Goal: Task Accomplishment & Management: Manage account settings

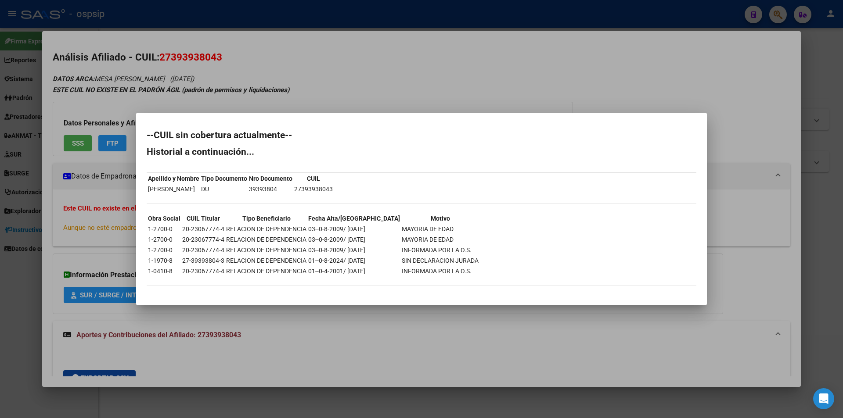
click at [550, 68] on div at bounding box center [421, 209] width 843 height 418
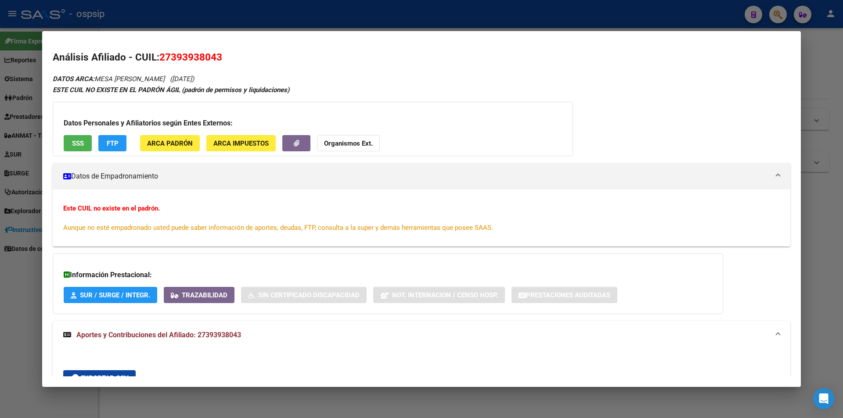
click at [474, 26] on div at bounding box center [421, 209] width 843 height 418
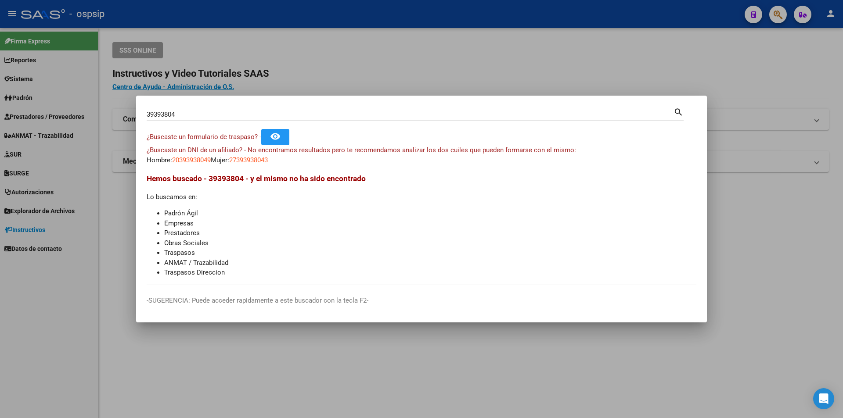
click at [272, 73] on div at bounding box center [421, 209] width 843 height 418
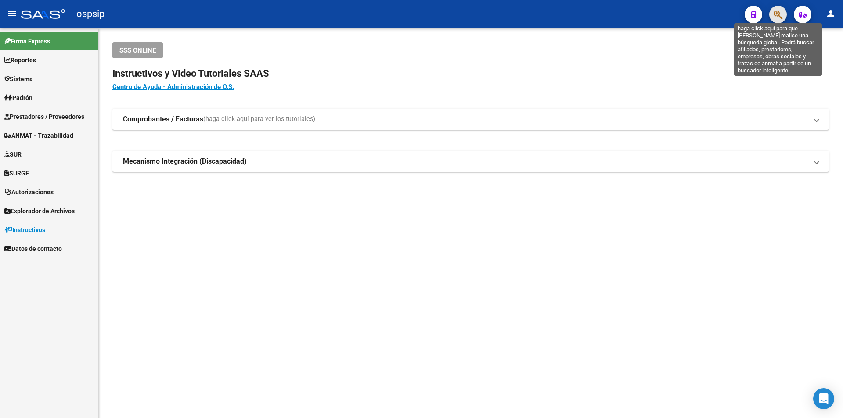
click at [778, 18] on icon "button" at bounding box center [778, 15] width 9 height 10
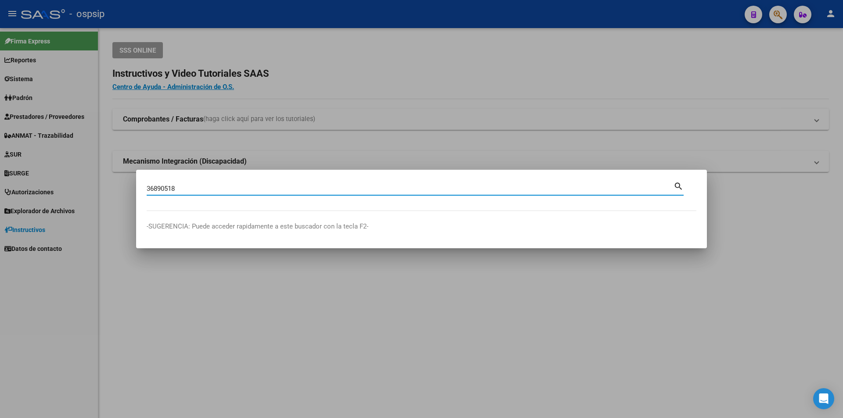
type input "36890518"
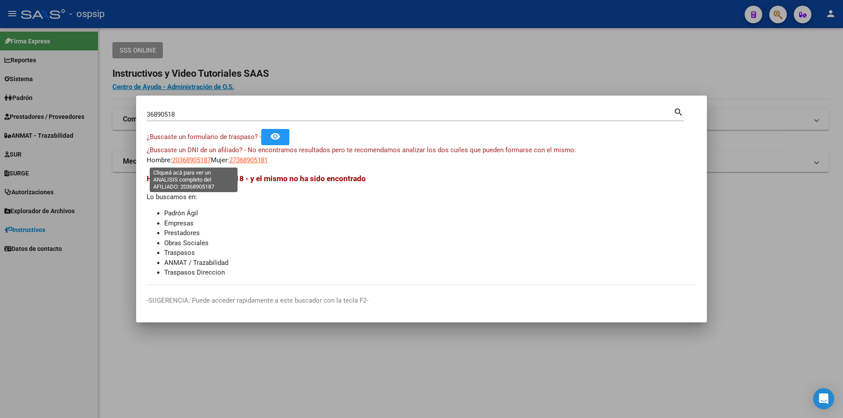
click at [188, 159] on span "20368905187" at bounding box center [191, 160] width 39 height 8
type textarea "20368905187"
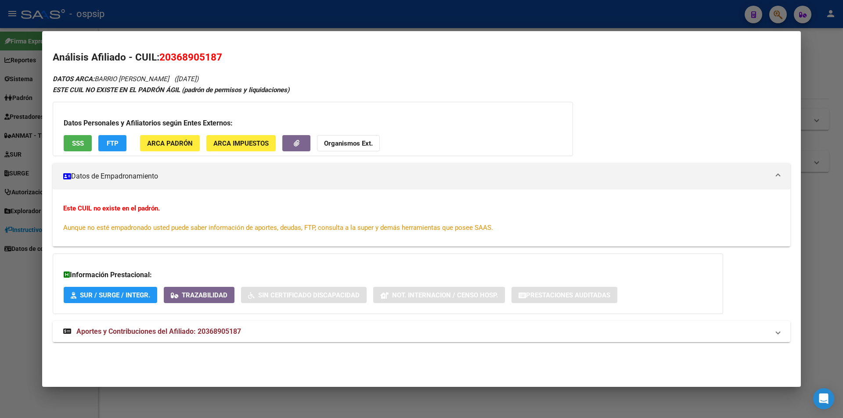
click at [240, 335] on span "Aportes y Contribuciones del Afiliado: 20368905187" at bounding box center [158, 332] width 165 height 8
click at [84, 145] on button "SSS" at bounding box center [78, 143] width 28 height 16
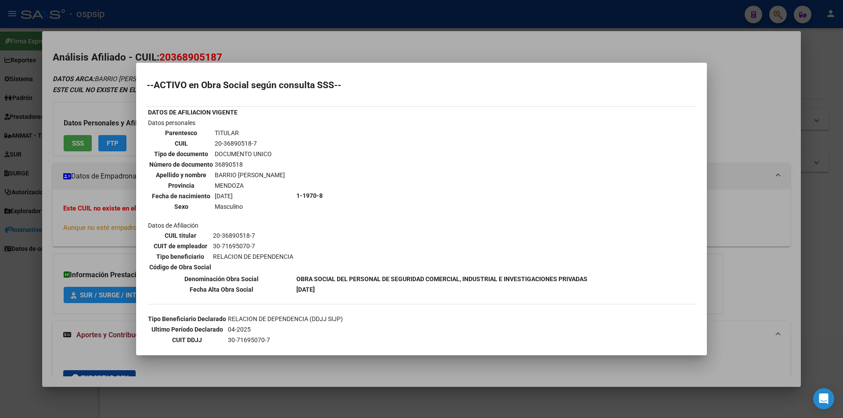
click at [369, 50] on div at bounding box center [421, 209] width 843 height 418
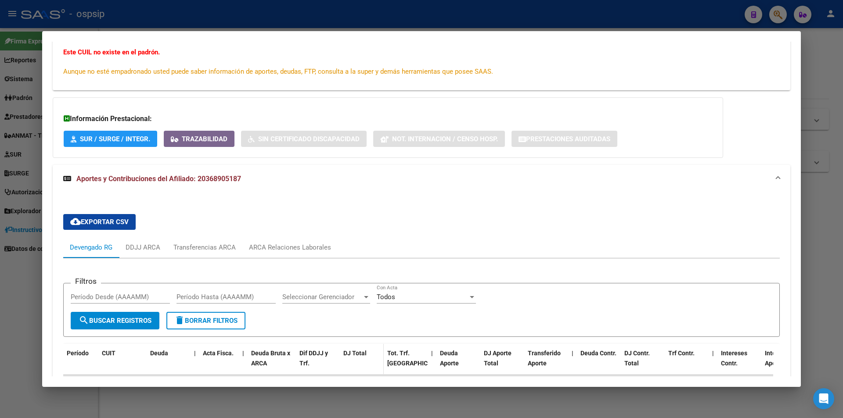
scroll to position [220, 0]
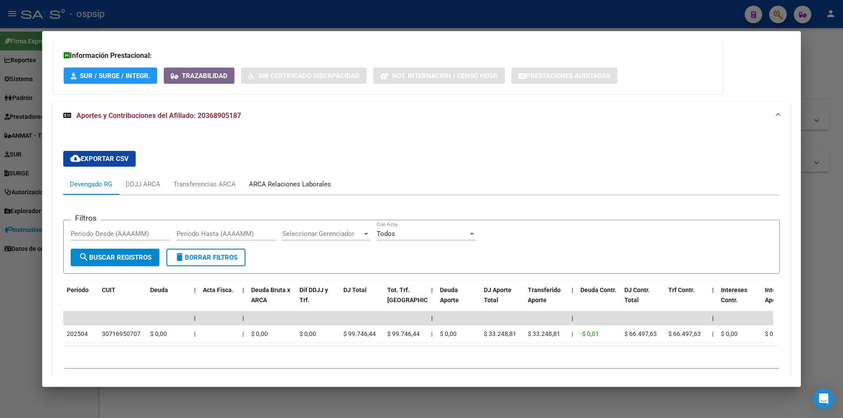
click at [274, 187] on div "ARCA Relaciones Laborales" at bounding box center [290, 185] width 82 height 10
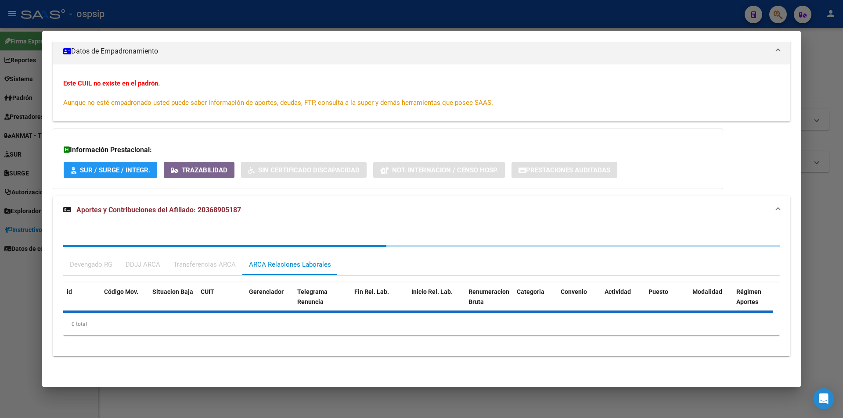
scroll to position [190, 0]
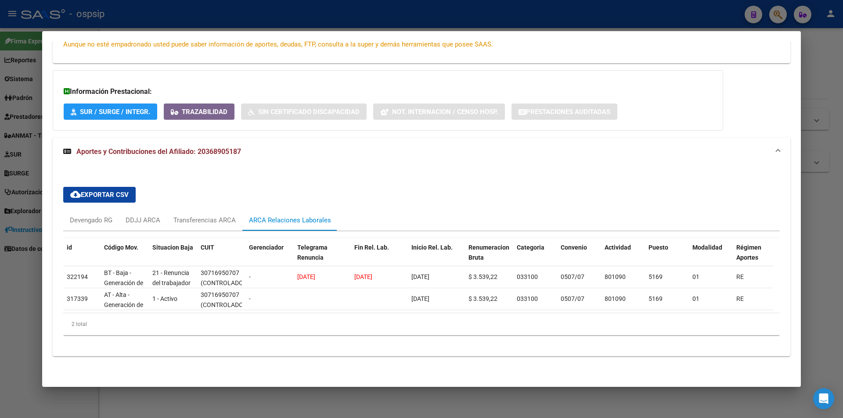
click at [424, 17] on div at bounding box center [421, 209] width 843 height 418
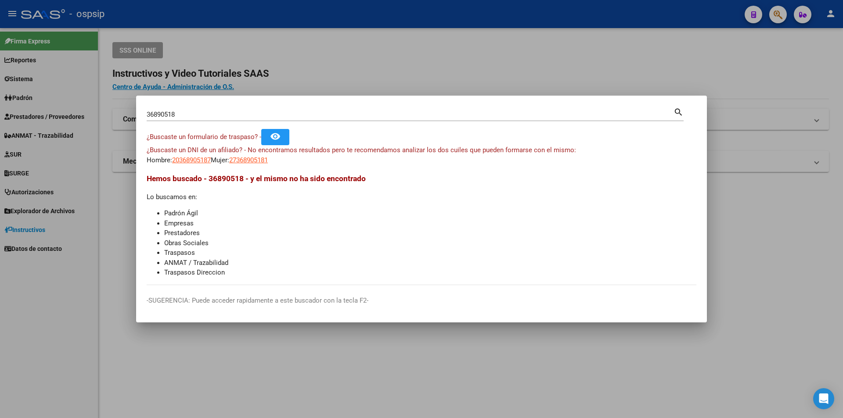
drag, startPoint x: 217, startPoint y: 115, endPoint x: 47, endPoint y: 124, distance: 171.1
click at [47, 124] on div "36890518 Buscar (apellido, dni, cuil, nro traspaso, cuit, obra social) search ¿…" at bounding box center [421, 209] width 843 height 418
type input "35628313"
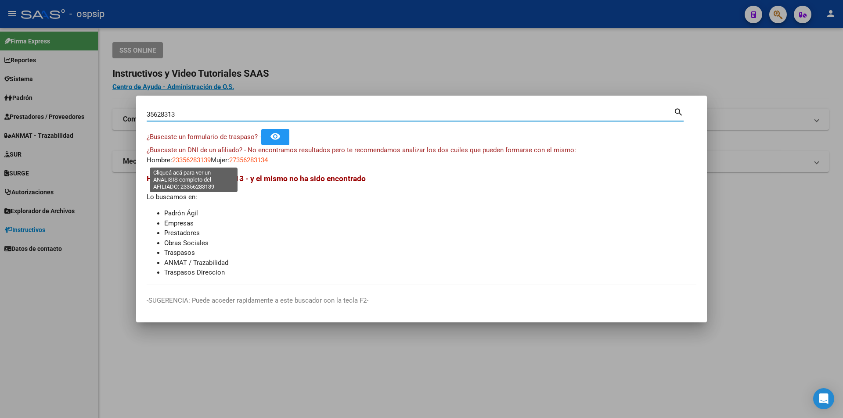
click at [191, 162] on span "23356283139" at bounding box center [191, 160] width 39 height 8
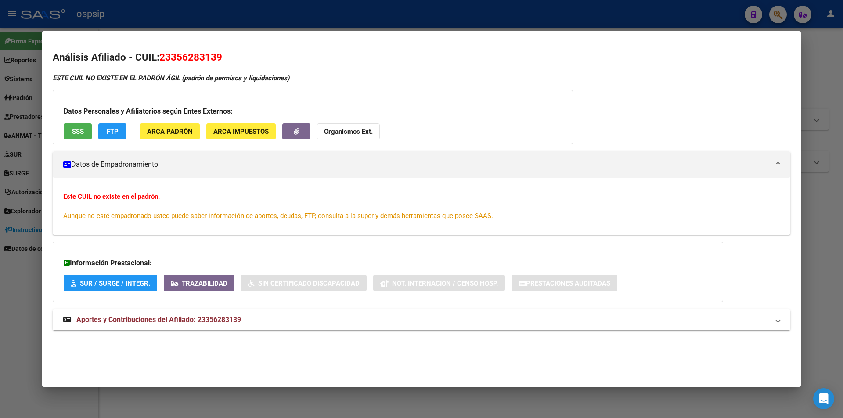
click at [317, 22] on div at bounding box center [421, 209] width 843 height 418
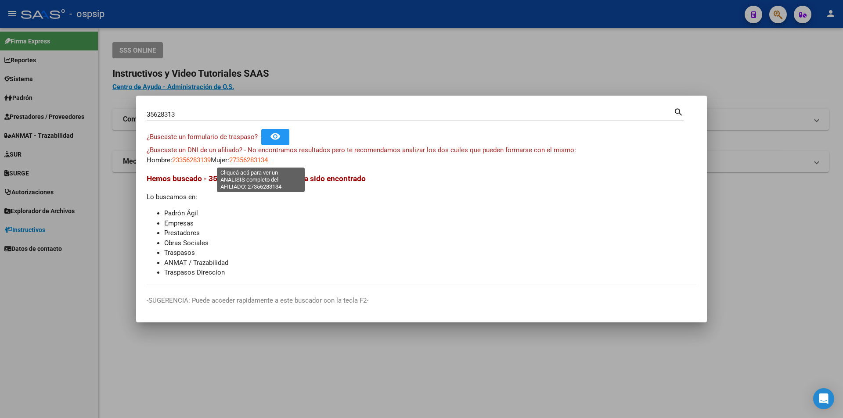
click at [263, 158] on span "27356283134" at bounding box center [248, 160] width 39 height 8
type textarea "27356283134"
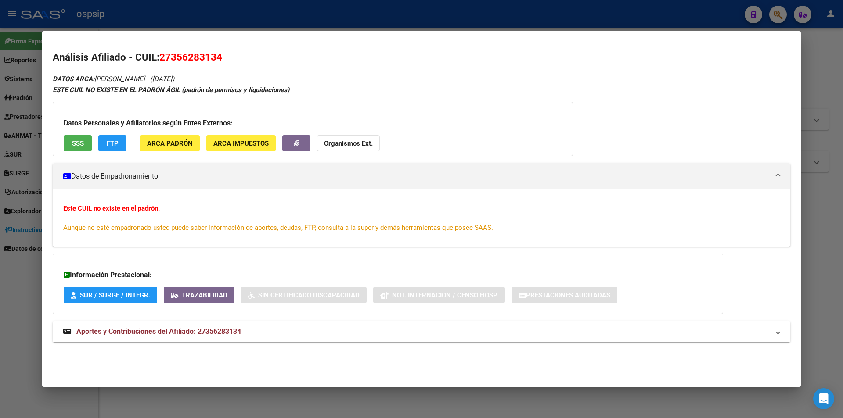
click at [197, 326] on mat-expansion-panel-header "Aportes y Contribuciones del Afiliado: 27356283134" at bounding box center [422, 331] width 738 height 21
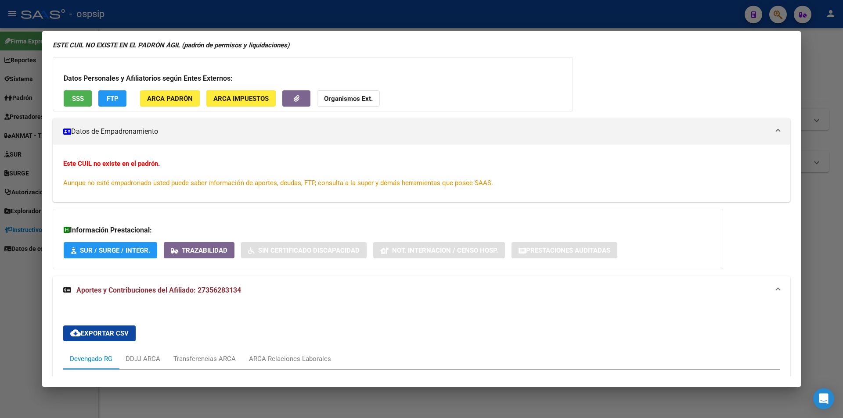
scroll to position [0, 0]
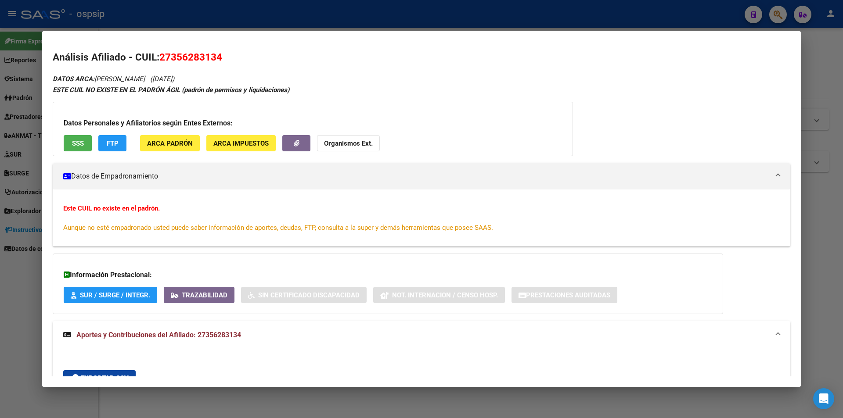
click at [79, 147] on span "SSS" at bounding box center [78, 144] width 12 height 8
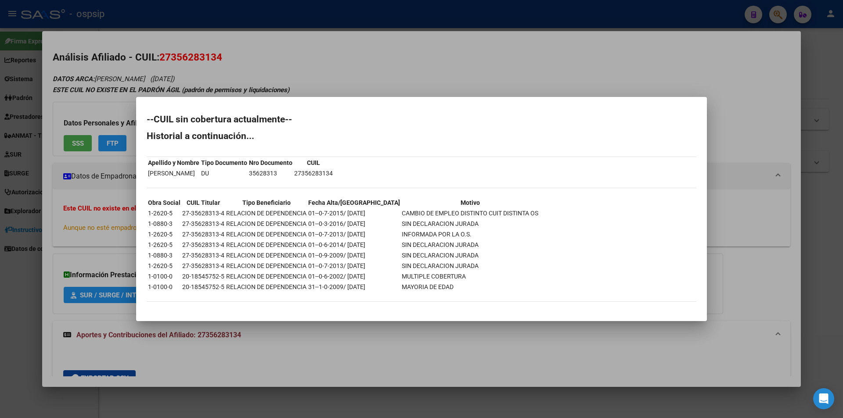
click at [571, 71] on div at bounding box center [421, 209] width 843 height 418
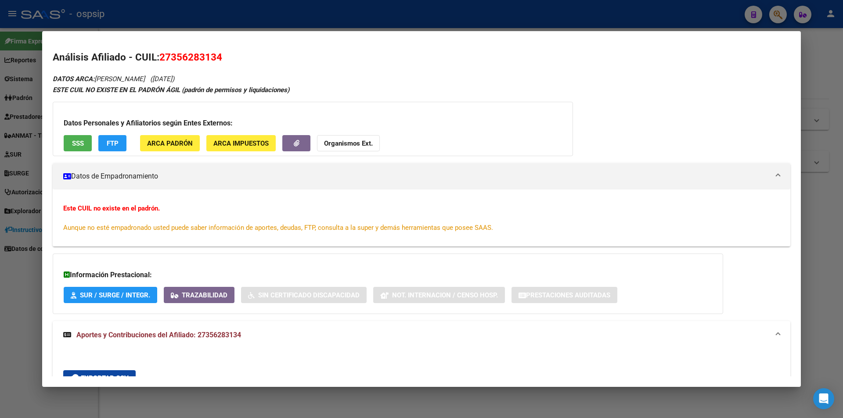
click at [512, 21] on div at bounding box center [421, 209] width 843 height 418
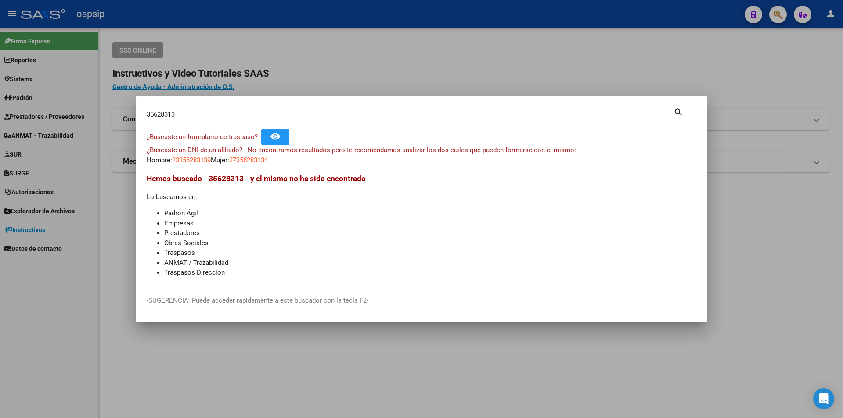
drag, startPoint x: 182, startPoint y: 115, endPoint x: 0, endPoint y: 90, distance: 183.9
click at [0, 90] on div "35628313 Buscar (apellido, dni, cuil, nro traspaso, cuit, obra social) search ¿…" at bounding box center [421, 209] width 843 height 418
type input "43682914"
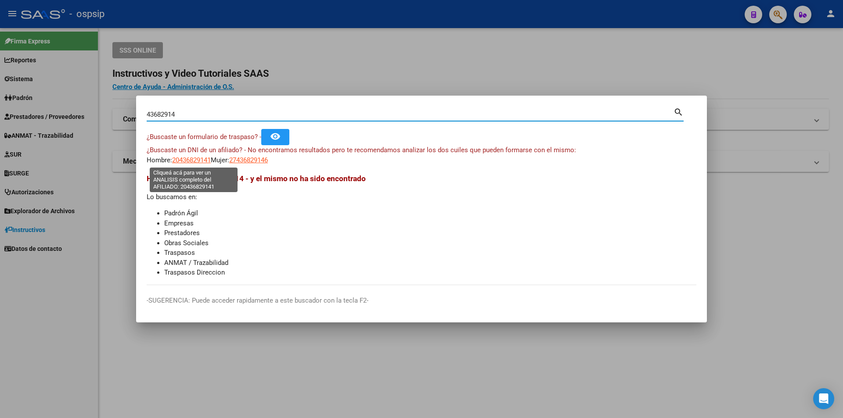
click at [191, 159] on span "20436829141" at bounding box center [191, 160] width 39 height 8
type textarea "20436829141"
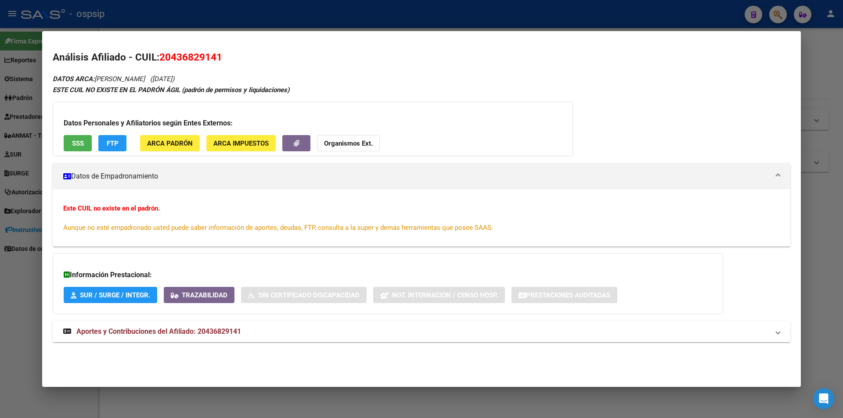
click at [227, 337] on strong "Aportes y Contribuciones del Afiliado: 20436829141" at bounding box center [152, 332] width 178 height 11
click at [74, 140] on span "SSS" at bounding box center [78, 144] width 12 height 8
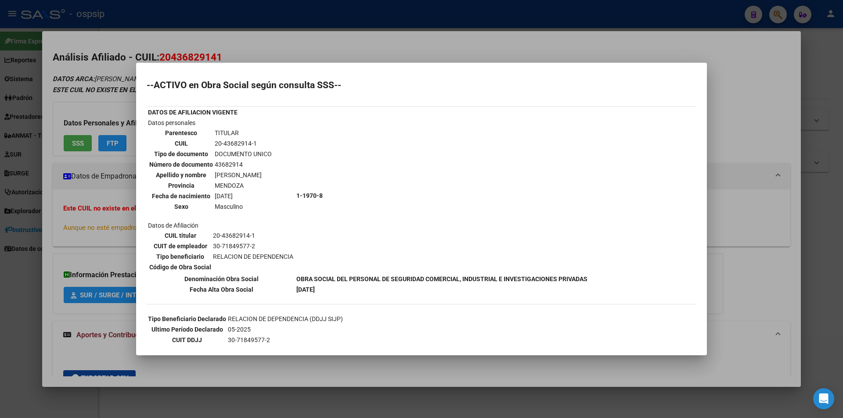
click at [386, 47] on div at bounding box center [421, 209] width 843 height 418
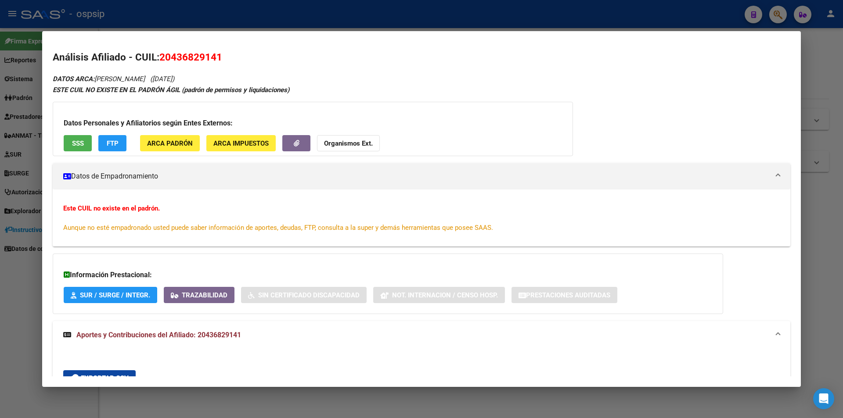
click at [362, 18] on div at bounding box center [421, 209] width 843 height 418
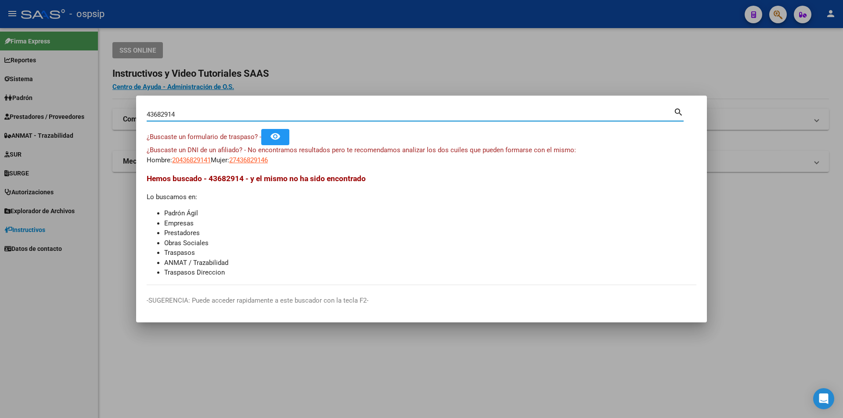
drag, startPoint x: 189, startPoint y: 115, endPoint x: 0, endPoint y: 110, distance: 189.3
click at [0, 110] on div "43682914 Buscar (apellido, dni, cuil, nro traspaso, cuit, obra social) search ¿…" at bounding box center [421, 209] width 843 height 418
type input "47373889"
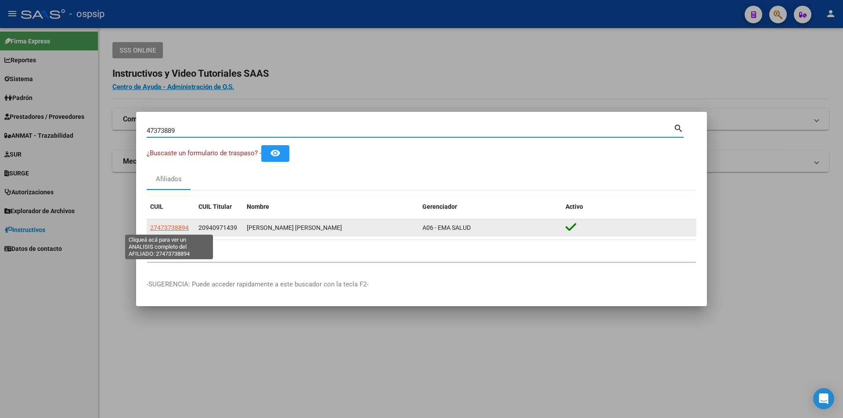
click at [166, 227] on span "27473738894" at bounding box center [169, 227] width 39 height 7
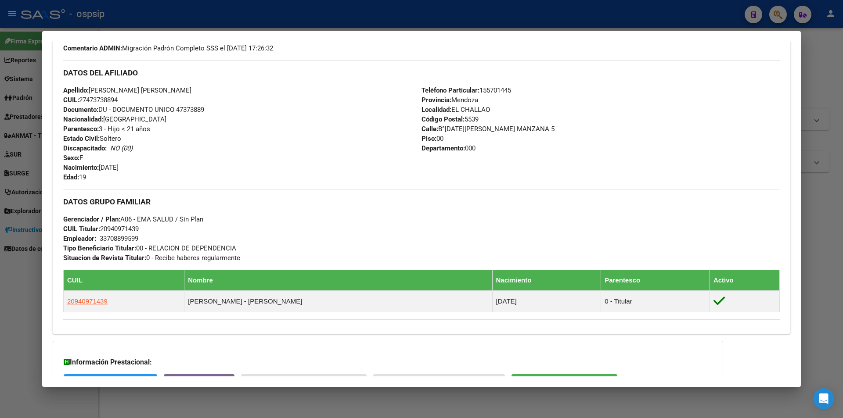
scroll to position [357, 0]
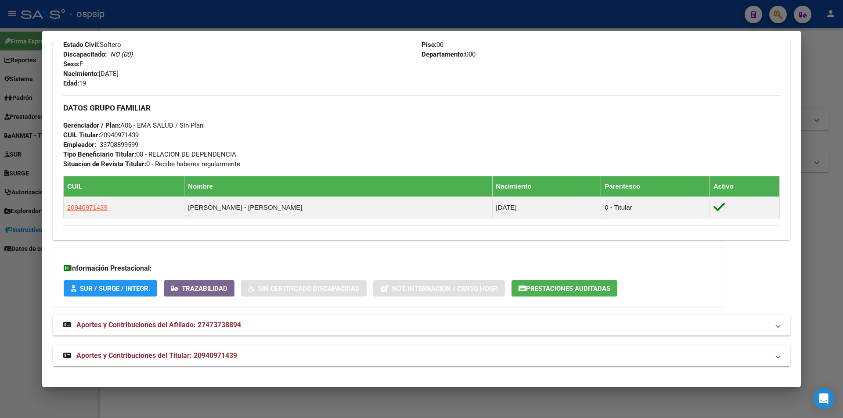
click at [152, 357] on span "Aportes y Contribuciones del Titular: 20940971439" at bounding box center [156, 356] width 161 height 8
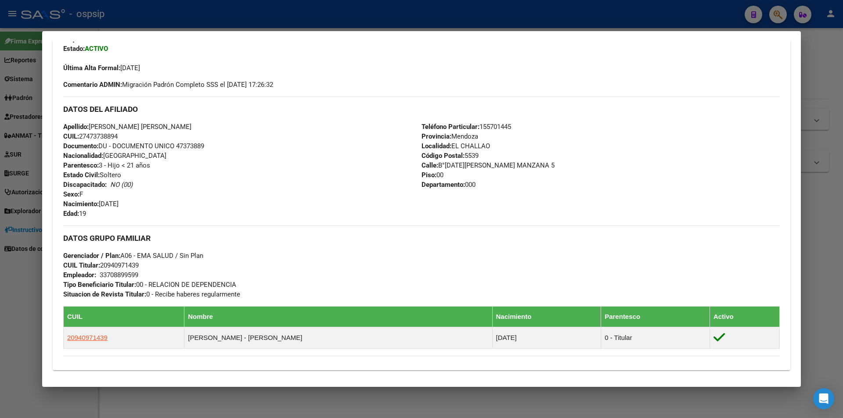
scroll to position [227, 0]
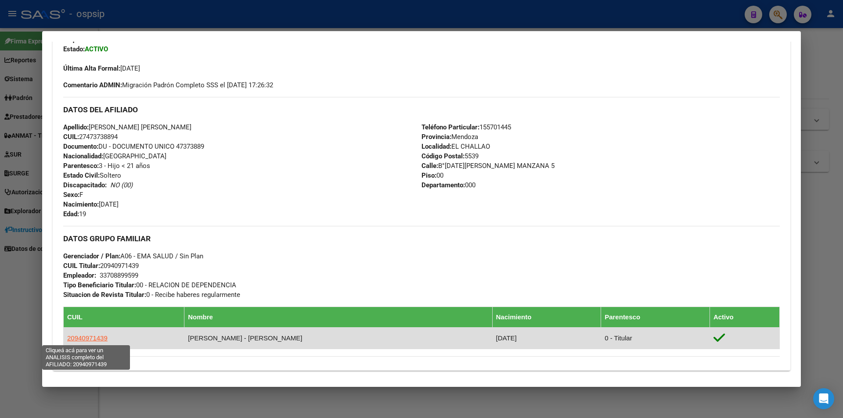
click at [97, 341] on span "20940971439" at bounding box center [87, 338] width 40 height 7
type textarea "20940971439"
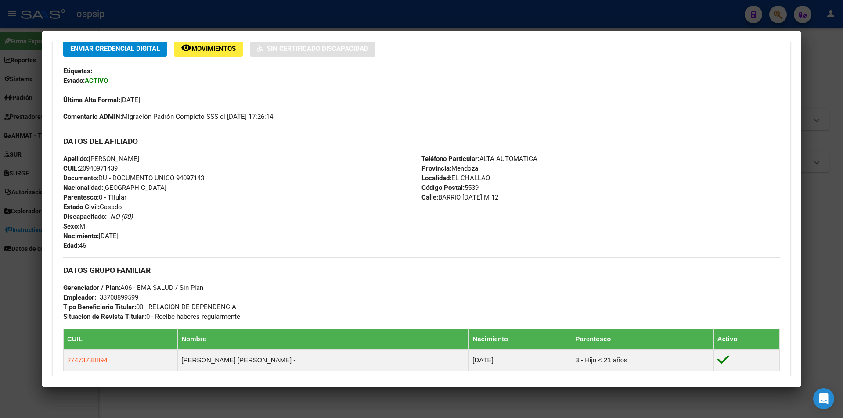
scroll to position [0, 0]
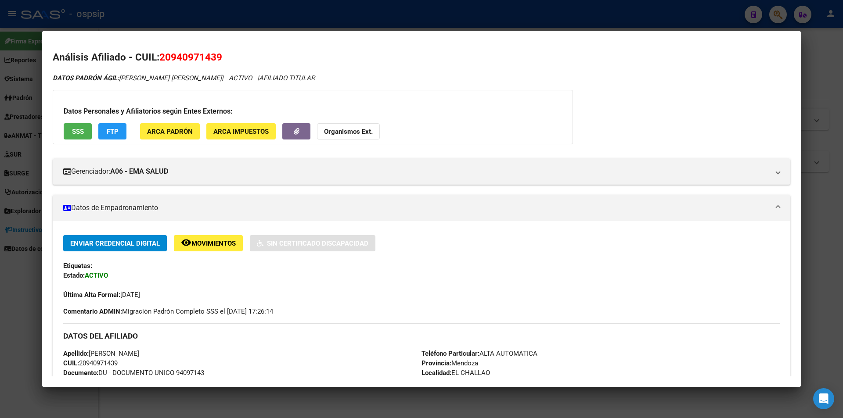
click at [268, 20] on div at bounding box center [421, 209] width 843 height 418
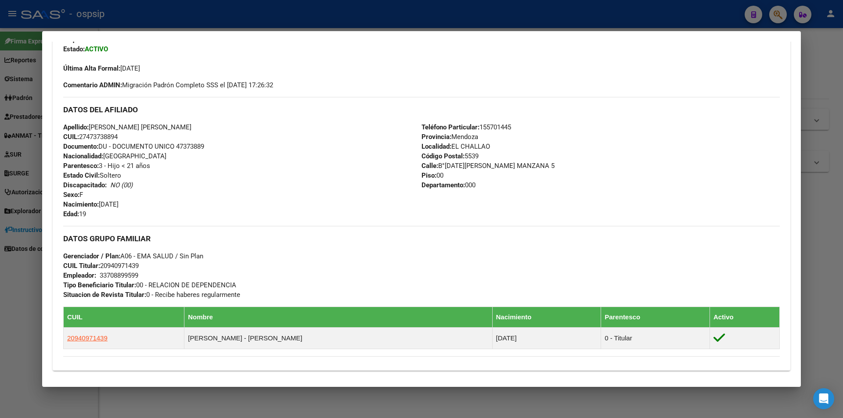
click at [268, 20] on div at bounding box center [421, 209] width 843 height 418
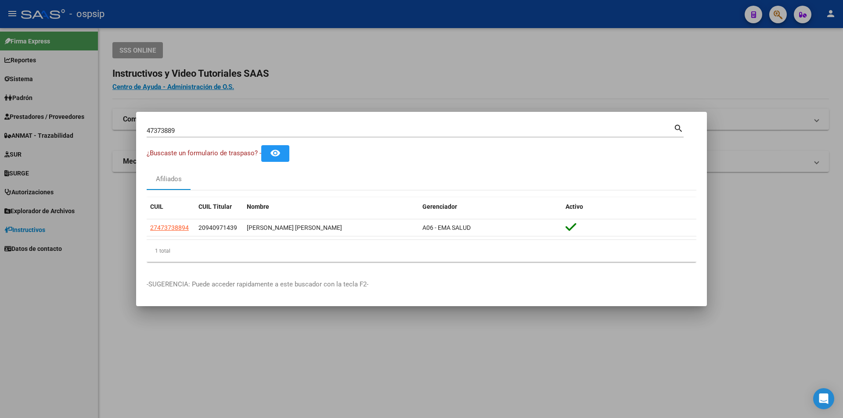
drag, startPoint x: 268, startPoint y: 20, endPoint x: 272, endPoint y: 24, distance: 5.6
click at [272, 24] on div at bounding box center [421, 209] width 843 height 418
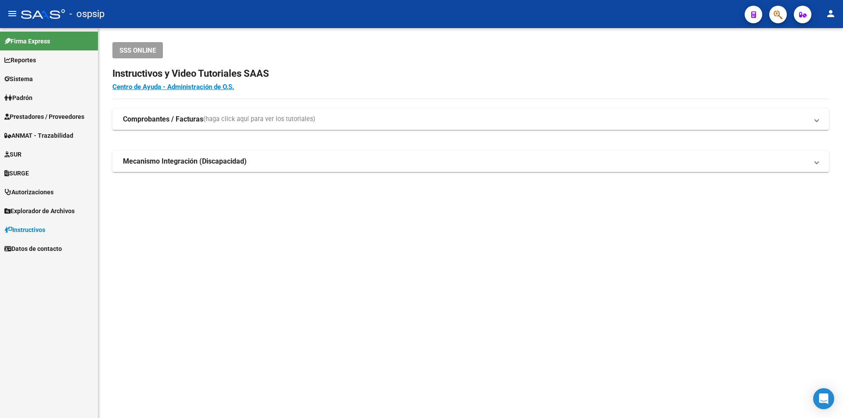
click at [84, 115] on span "Prestadores / Proveedores" at bounding box center [44, 117] width 80 height 10
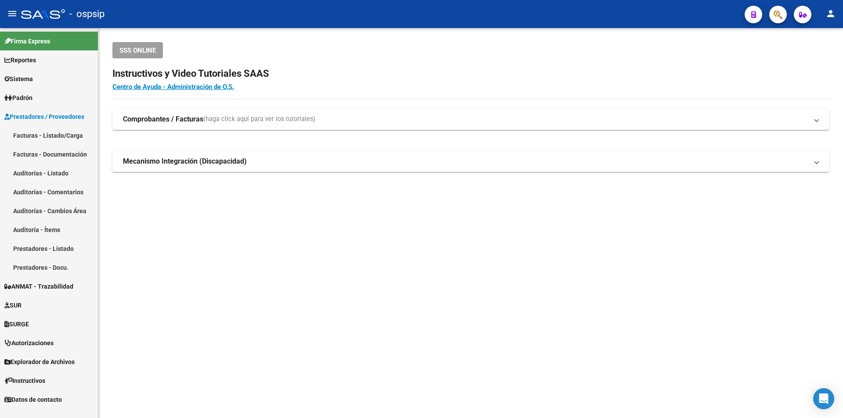
click at [82, 134] on link "Facturas - Listado/Carga" at bounding box center [49, 135] width 98 height 19
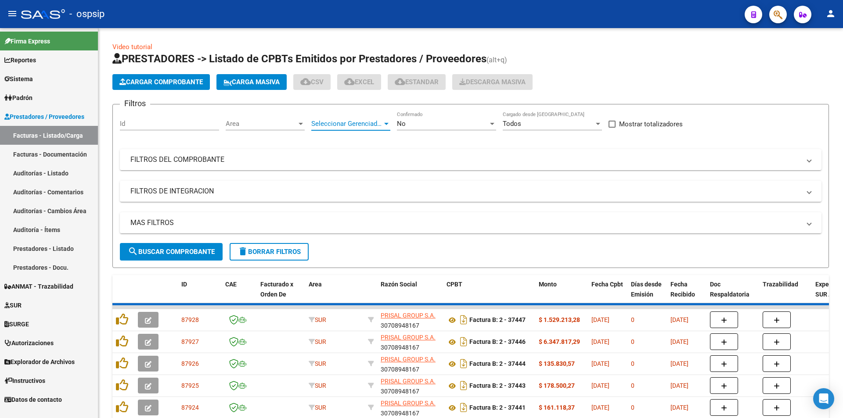
click at [345, 123] on span "Seleccionar Gerenciador" at bounding box center [346, 124] width 71 height 8
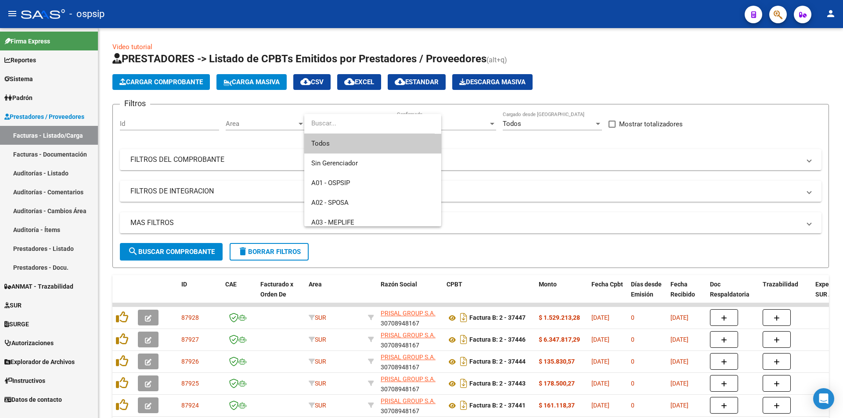
click at [511, 152] on div at bounding box center [421, 209] width 843 height 418
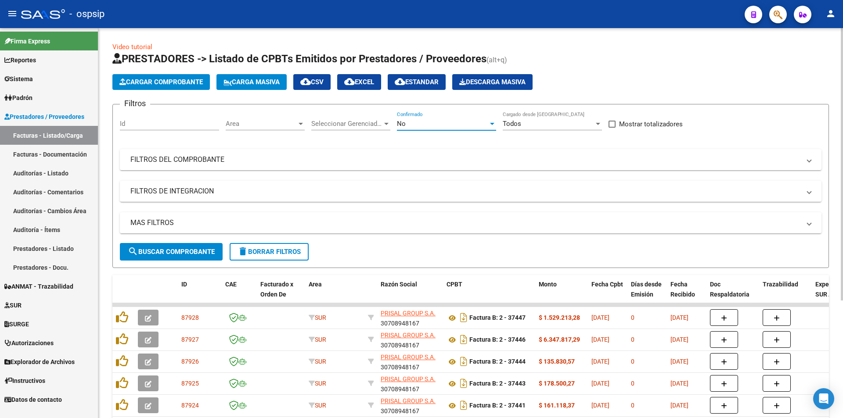
click at [470, 126] on div "No" at bounding box center [442, 124] width 91 height 8
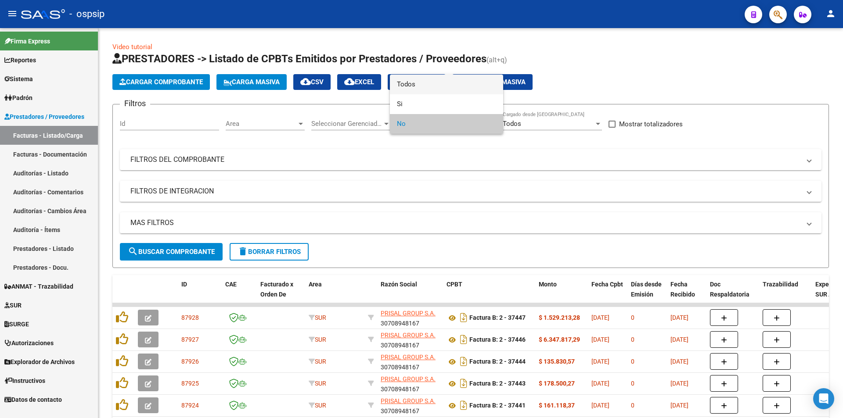
click at [433, 82] on span "Todos" at bounding box center [446, 85] width 99 height 20
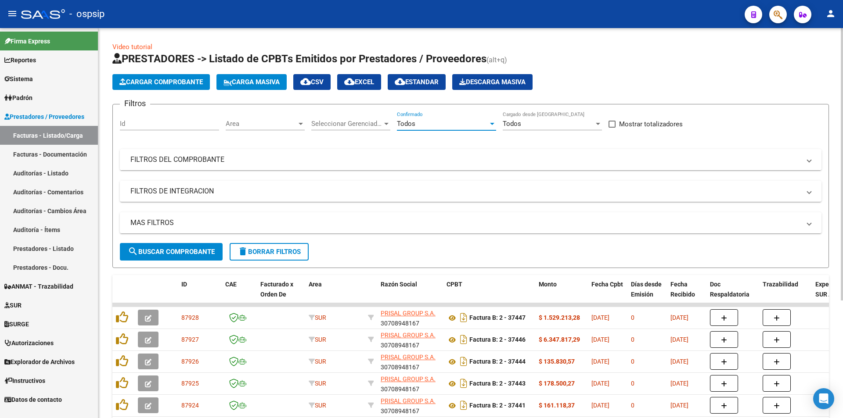
click at [169, 162] on mat-panel-title "FILTROS DEL COMPROBANTE" at bounding box center [465, 160] width 670 height 10
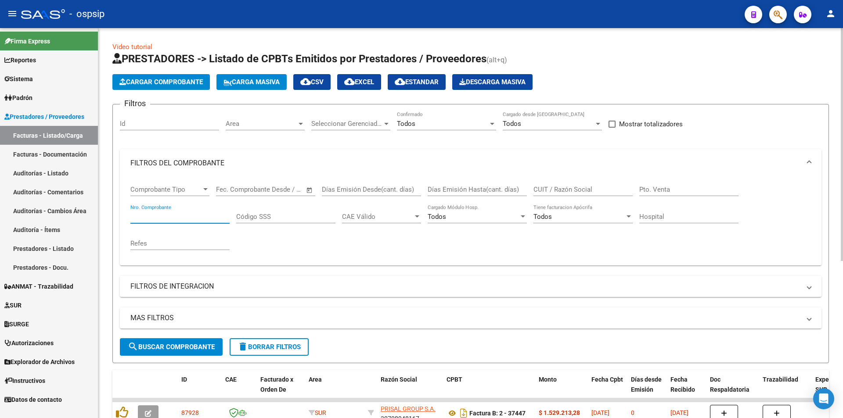
click at [158, 217] on input "Nro. Comprobante" at bounding box center [179, 217] width 99 height 8
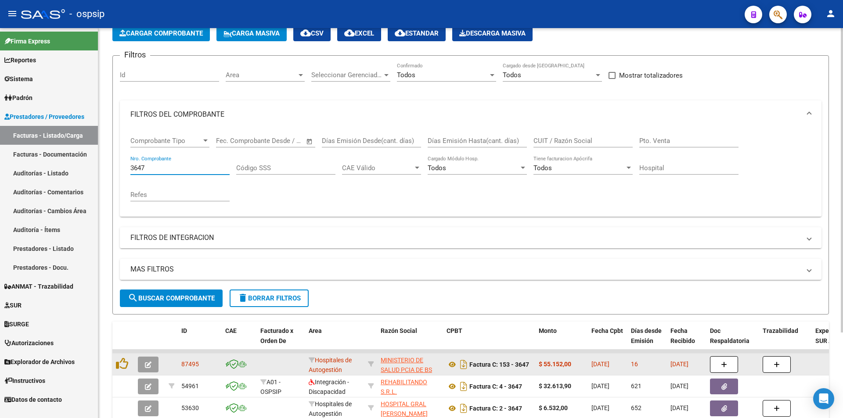
scroll to position [110, 0]
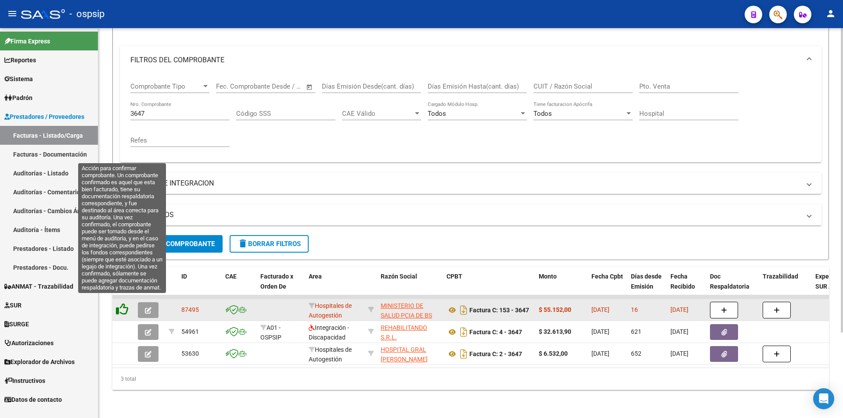
click at [119, 303] on icon at bounding box center [122, 309] width 12 height 12
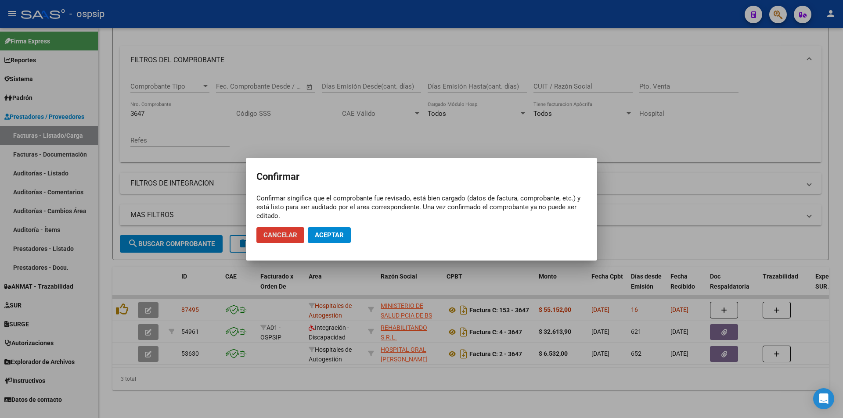
click at [342, 234] on span "Aceptar" at bounding box center [329, 235] width 29 height 8
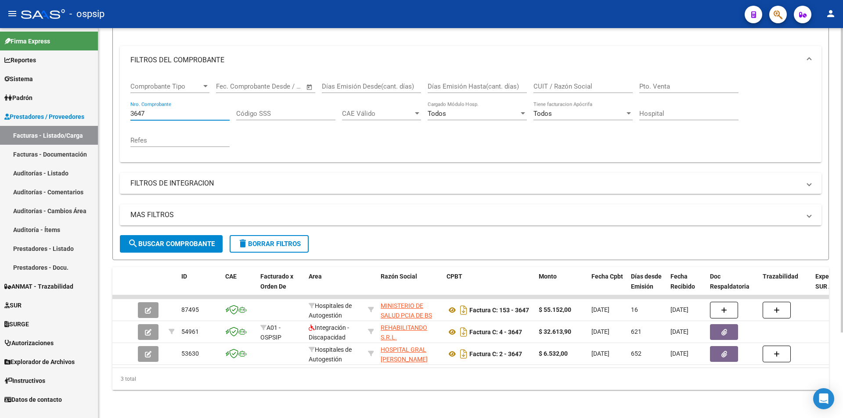
click at [183, 110] on input "3647" at bounding box center [179, 114] width 99 height 8
type input "3"
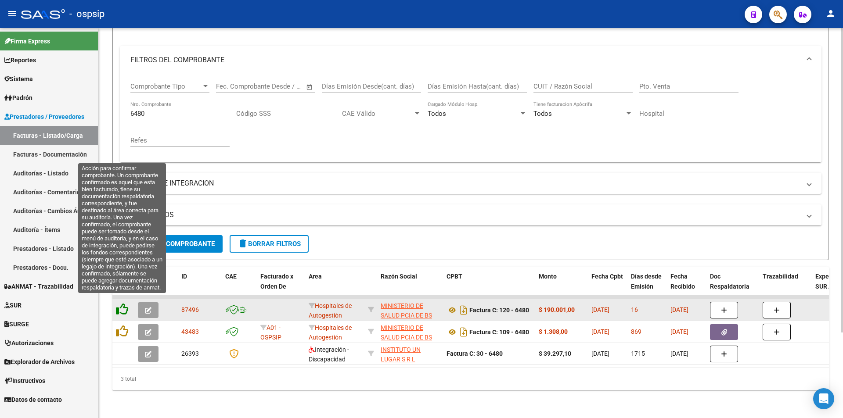
click at [126, 303] on icon at bounding box center [122, 309] width 12 height 12
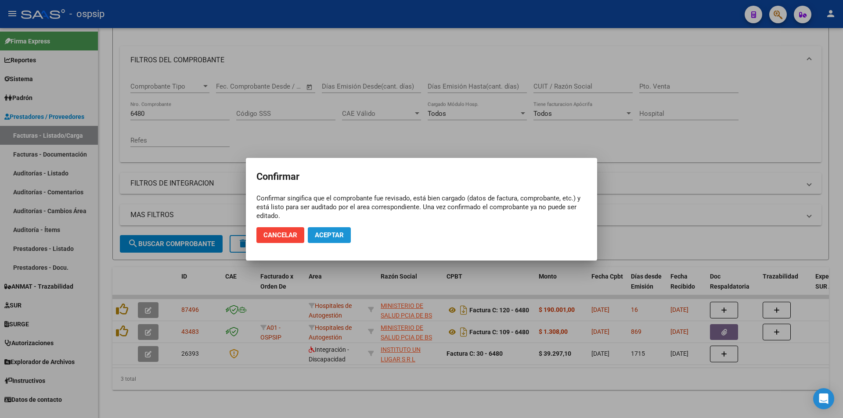
click at [346, 239] on button "Aceptar" at bounding box center [329, 235] width 43 height 16
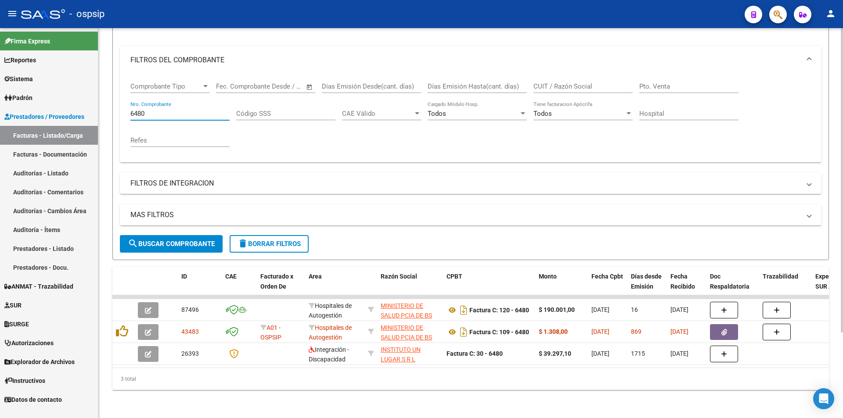
click at [169, 110] on input "6480" at bounding box center [179, 114] width 99 height 8
type input "6"
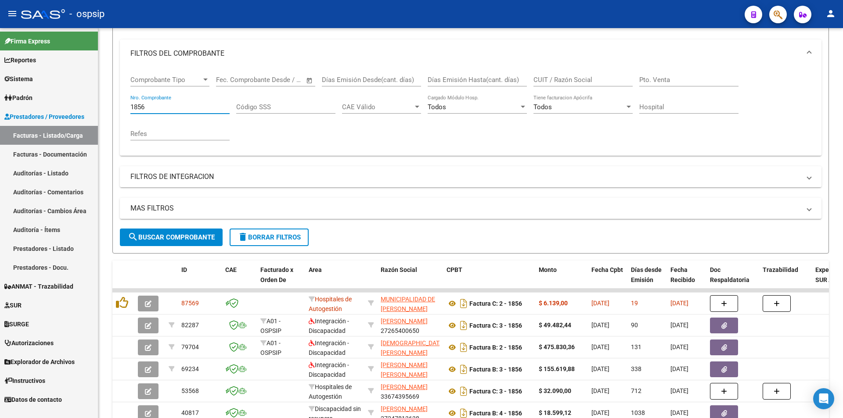
drag, startPoint x: 168, startPoint y: 109, endPoint x: 0, endPoint y: 92, distance: 168.6
click at [3, 93] on mat-sidenav-container "Firma Express Reportes Egresos Devengados Auditorías x Área Auditorías x Usuari…" at bounding box center [421, 223] width 843 height 390
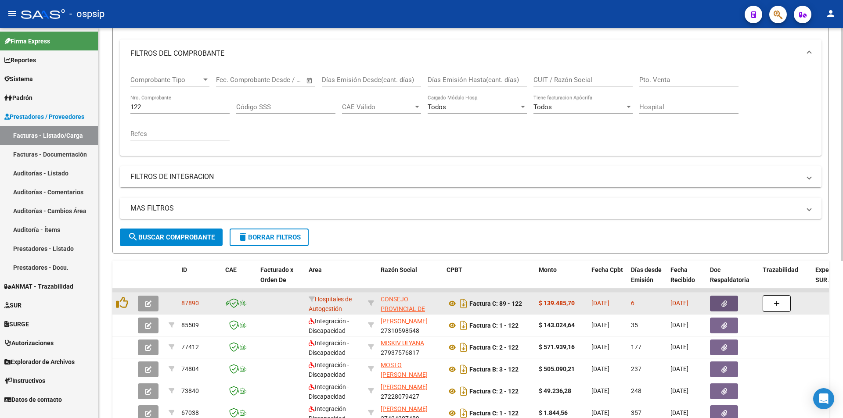
click at [726, 303] on icon "button" at bounding box center [724, 304] width 6 height 7
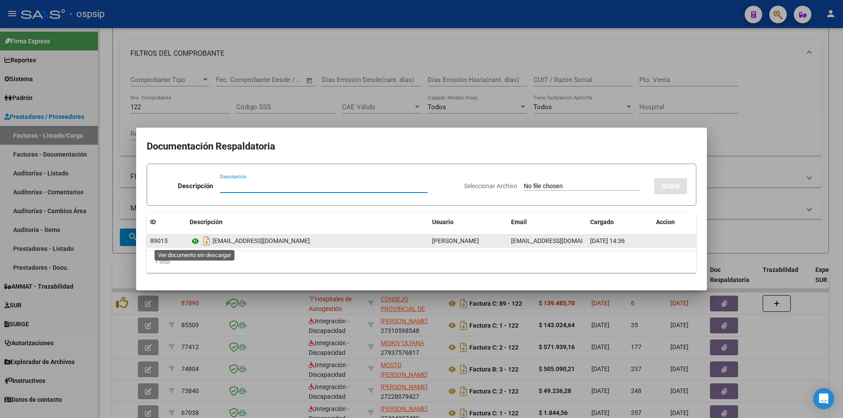
click at [195, 245] on icon at bounding box center [195, 241] width 11 height 11
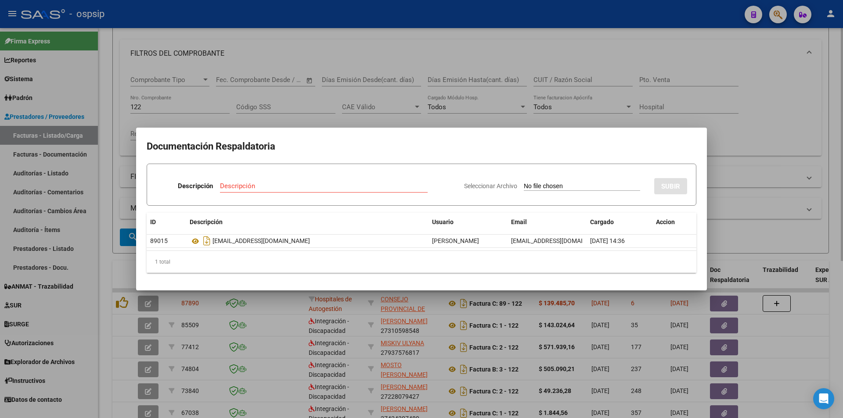
click at [762, 61] on div at bounding box center [421, 209] width 843 height 418
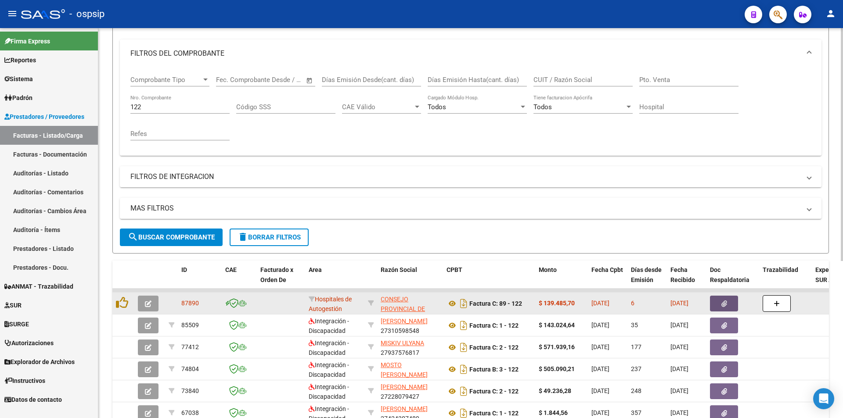
click at [718, 307] on button "button" at bounding box center [724, 304] width 28 height 16
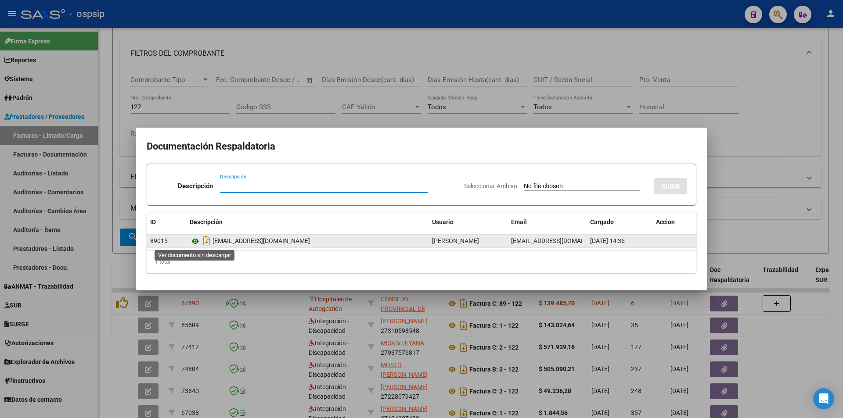
click at [193, 243] on icon at bounding box center [195, 241] width 11 height 11
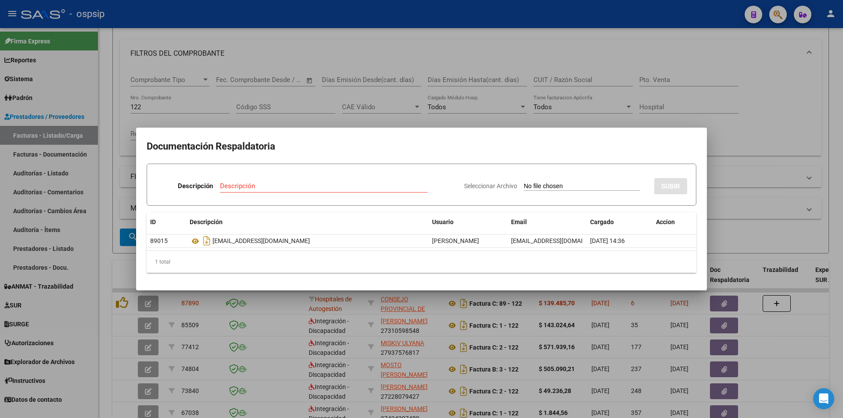
click at [274, 100] on div at bounding box center [421, 209] width 843 height 418
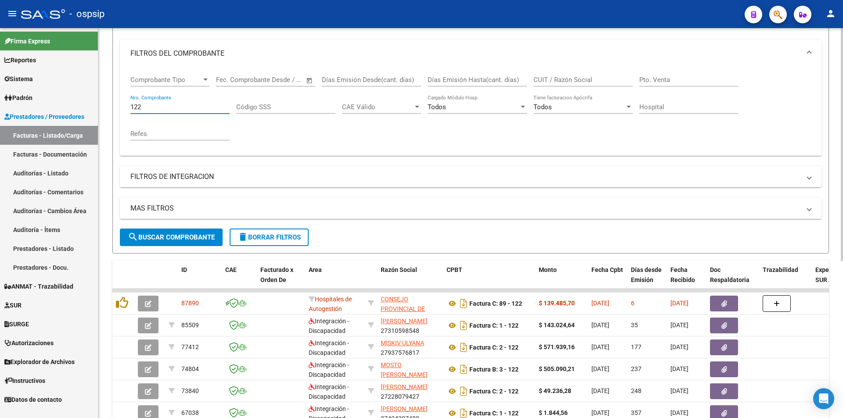
click at [209, 107] on input "122" at bounding box center [179, 107] width 99 height 8
type input "1"
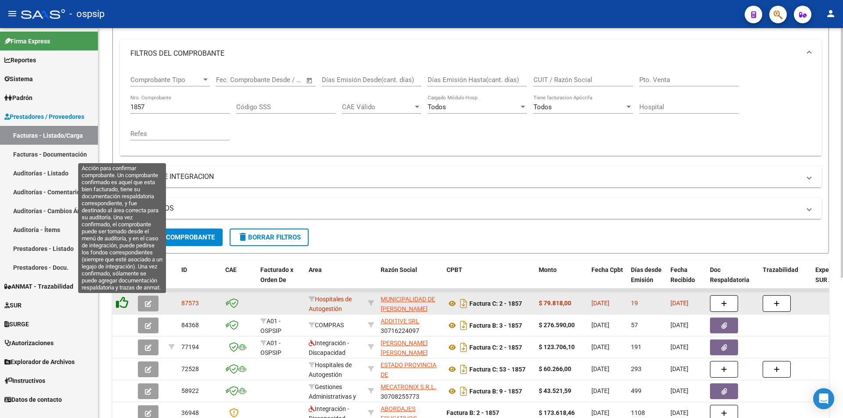
click at [120, 302] on icon at bounding box center [122, 303] width 12 height 12
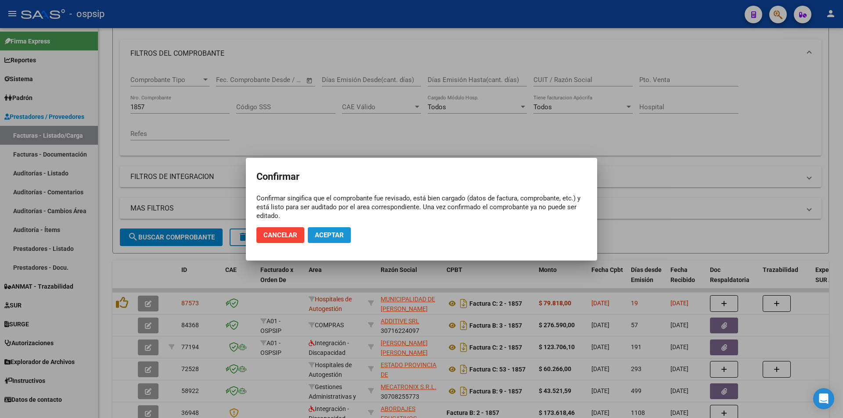
click at [338, 228] on button "Aceptar" at bounding box center [329, 235] width 43 height 16
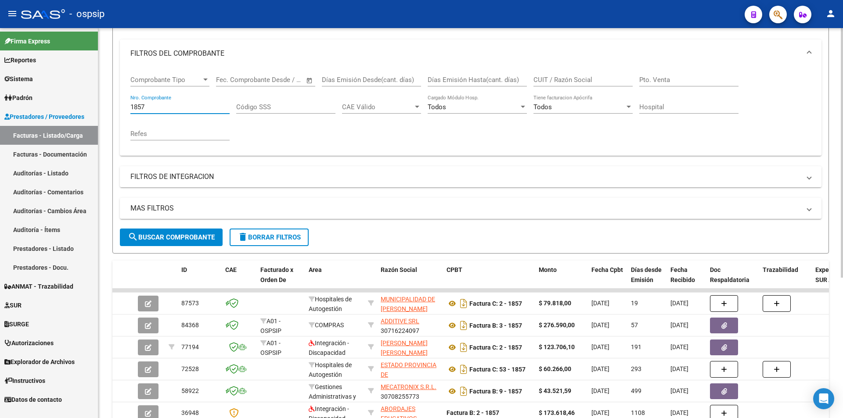
click at [190, 106] on input "1857" at bounding box center [179, 107] width 99 height 8
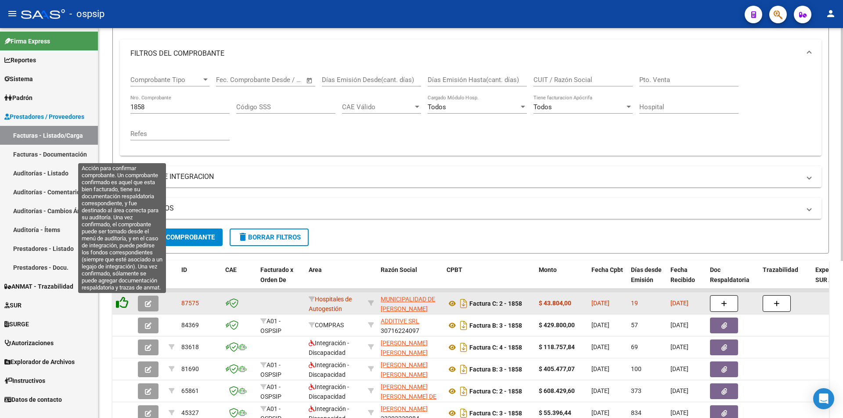
click at [118, 302] on icon at bounding box center [122, 303] width 12 height 12
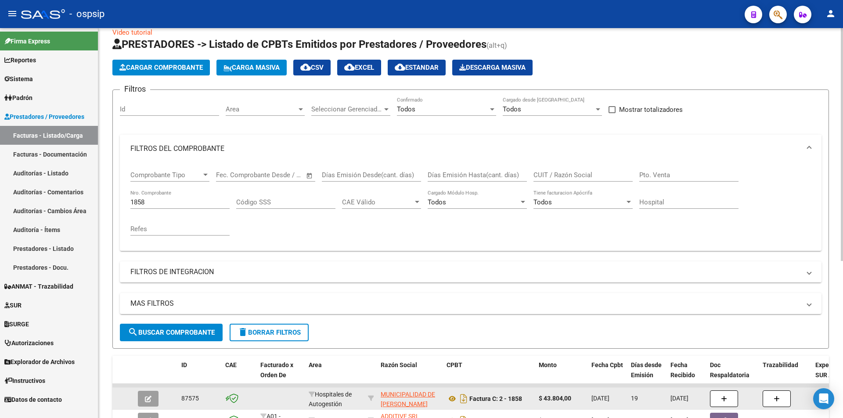
scroll to position [0, 0]
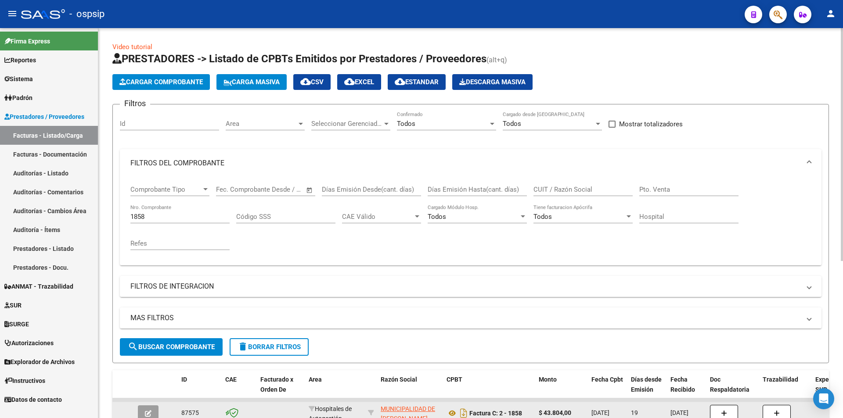
click at [167, 221] on div "1858 Nro. Comprobante" at bounding box center [179, 214] width 99 height 19
drag, startPoint x: 154, startPoint y: 220, endPoint x: 54, endPoint y: 202, distance: 101.3
click at [54, 202] on mat-sidenav-container "Firma Express Reportes Egresos Devengados Auditorías x Área Auditorías x Usuari…" at bounding box center [421, 223] width 843 height 390
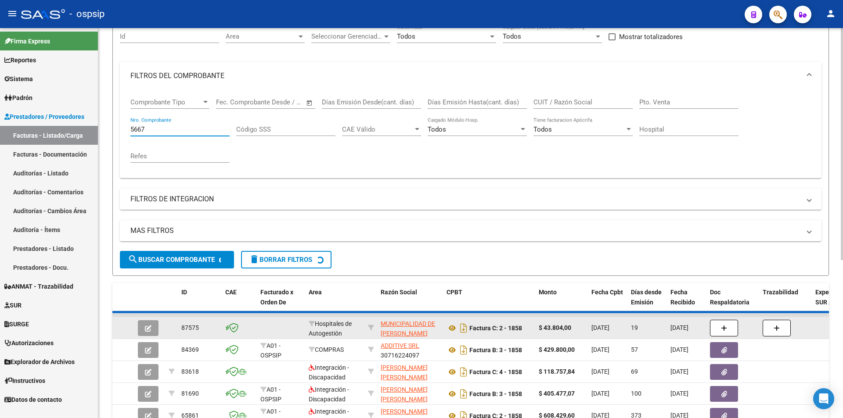
scroll to position [88, 0]
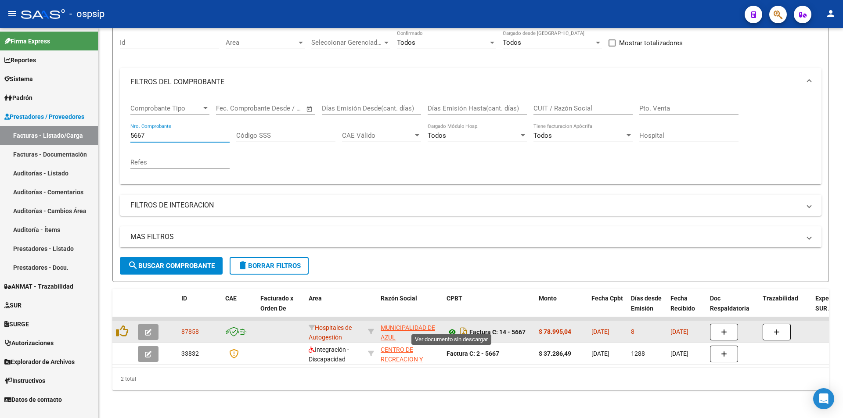
type input "5667"
click at [454, 328] on icon at bounding box center [452, 332] width 11 height 11
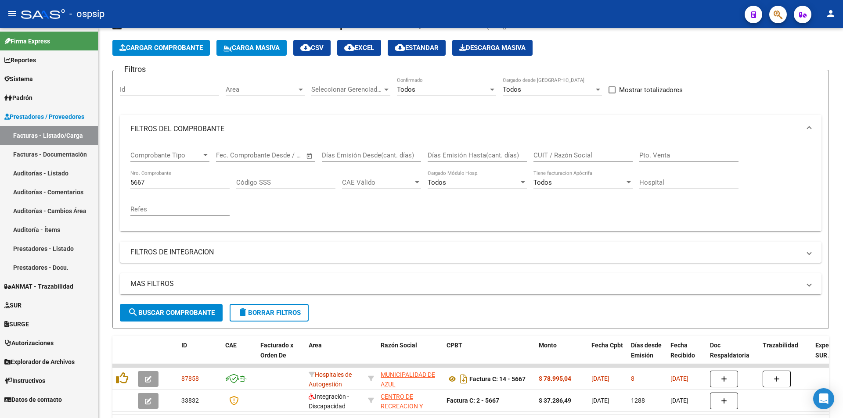
scroll to position [0, 0]
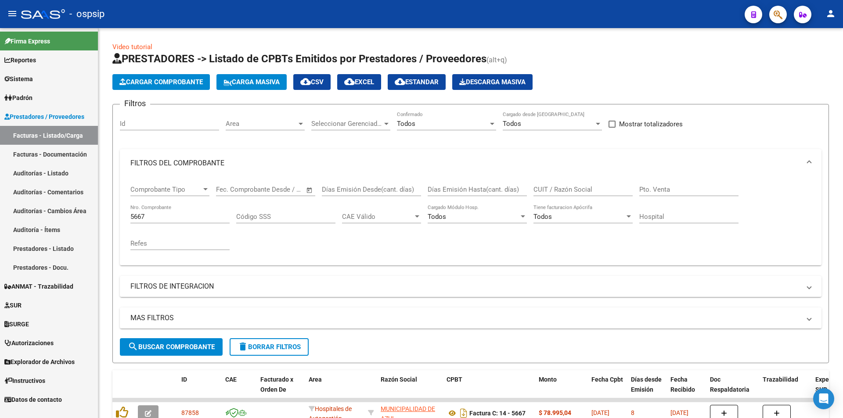
click at [150, 76] on button "Cargar Comprobante" at bounding box center [160, 82] width 97 height 16
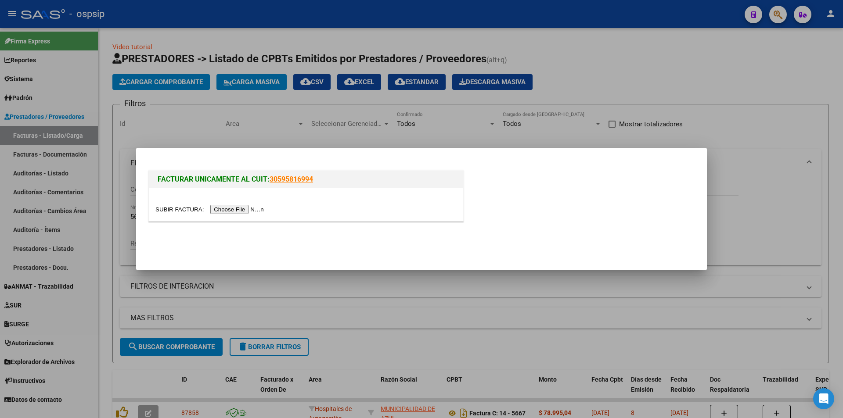
click at [761, 140] on div at bounding box center [421, 209] width 843 height 418
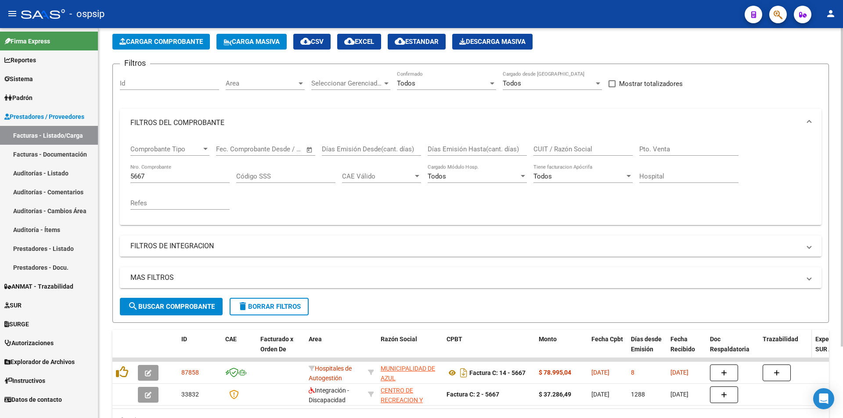
scroll to position [88, 0]
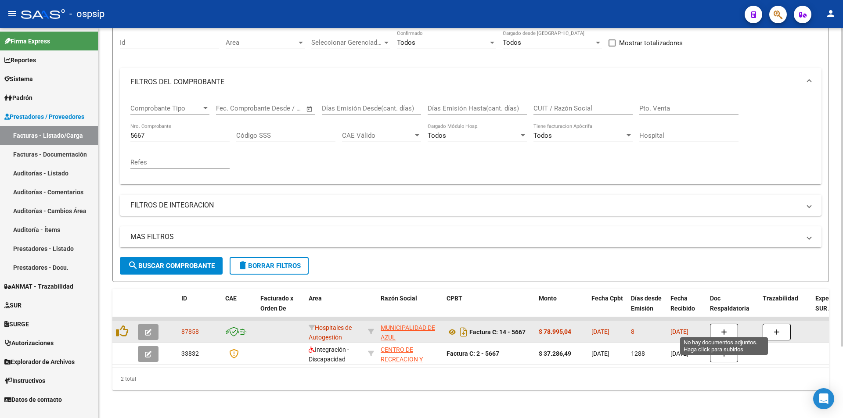
click at [721, 329] on icon "button" at bounding box center [724, 332] width 6 height 7
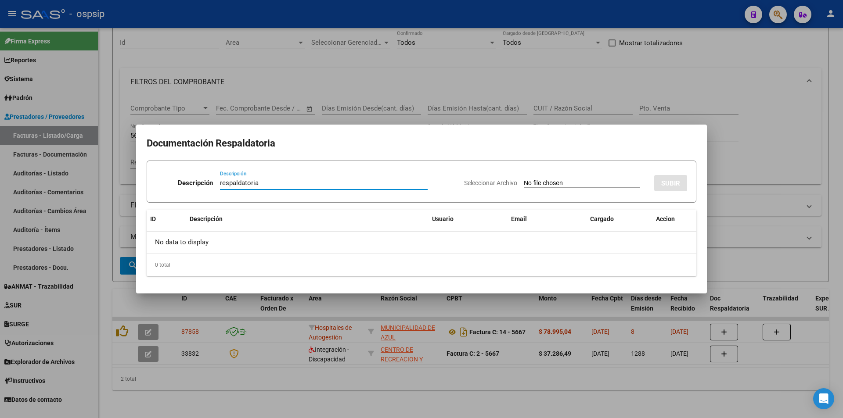
type input "respaldatoria"
click at [583, 181] on input "Seleccionar Archivo" at bounding box center [582, 184] width 116 height 8
type input "C:\fakepath\5667 respaldatoria.pdf"
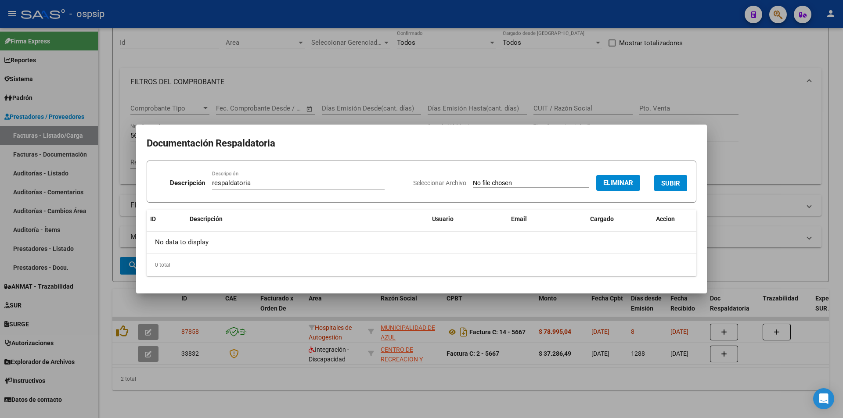
click at [674, 182] on span "SUBIR" at bounding box center [670, 184] width 19 height 8
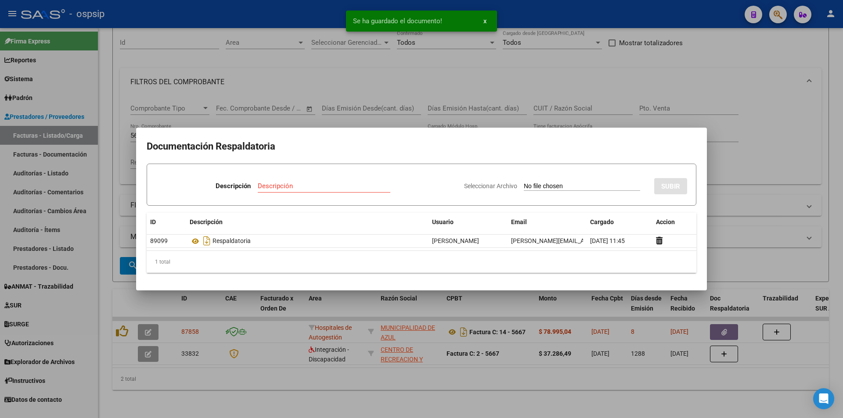
click at [789, 144] on div at bounding box center [421, 209] width 843 height 418
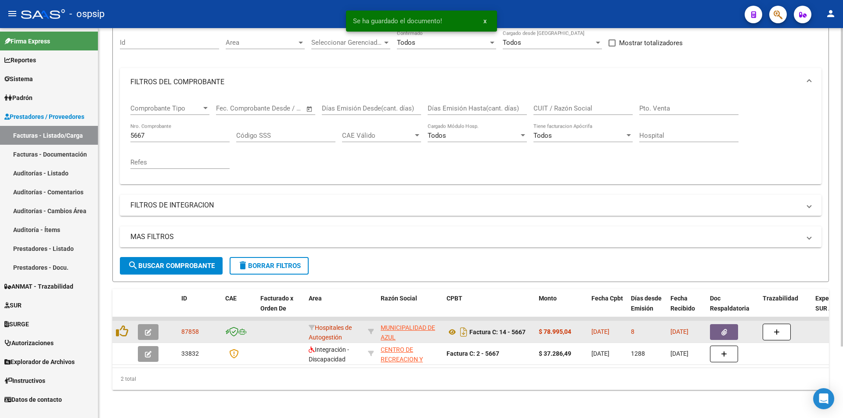
click at [726, 329] on icon "button" at bounding box center [724, 332] width 6 height 7
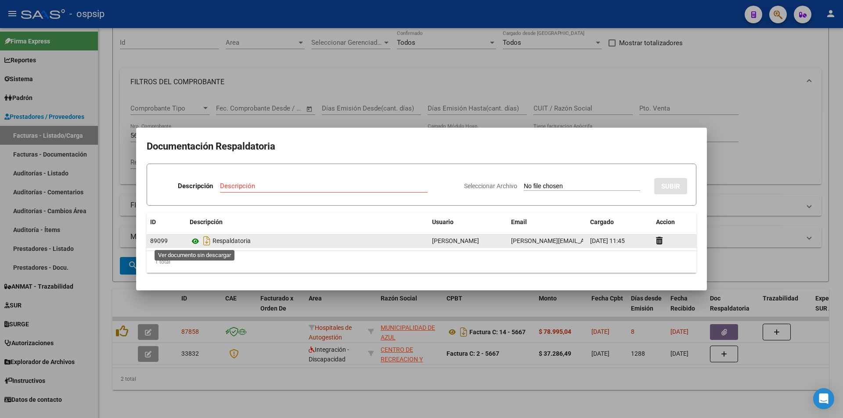
click at [194, 243] on icon at bounding box center [195, 241] width 11 height 11
